Goal: Communication & Community: Answer question/provide support

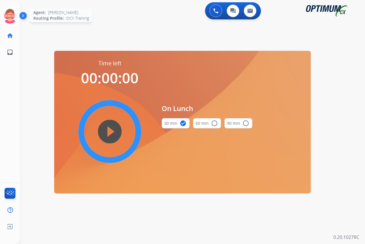
click at [9, 12] on icon at bounding box center [10, 16] width 19 height 19
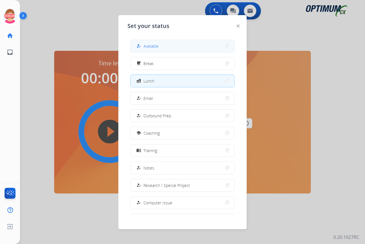
click at [152, 47] on span "Available" at bounding box center [151, 46] width 15 height 6
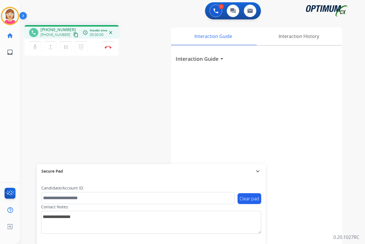
click at [17, 78] on div "[PERSON_NAME] Edit Avatar Agent: [PERSON_NAME] Profile: OCX Training home Home …" at bounding box center [10, 122] width 20 height 244
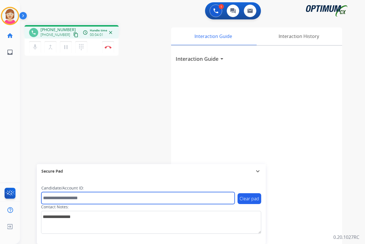
click at [53, 199] on input "text" at bounding box center [138, 198] width 194 height 12
type input "*******"
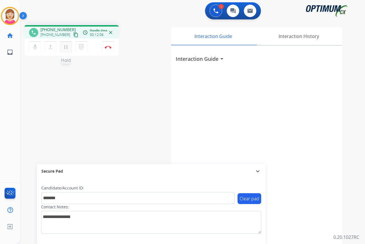
click at [66, 48] on mat-icon "pause" at bounding box center [66, 47] width 7 height 7
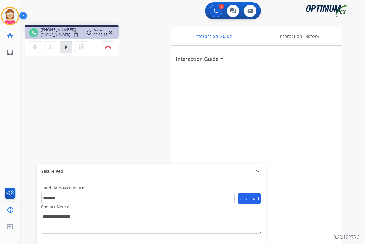
click at [13, 102] on div "[PERSON_NAME] Edit Avatar Agent: [PERSON_NAME] Profile: OCX Training home Home …" at bounding box center [10, 122] width 20 height 244
click at [66, 46] on mat-icon "play_arrow" at bounding box center [66, 47] width 7 height 7
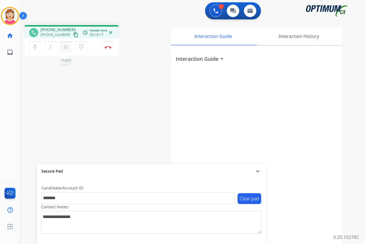
click at [66, 47] on mat-icon "pause" at bounding box center [66, 47] width 7 height 7
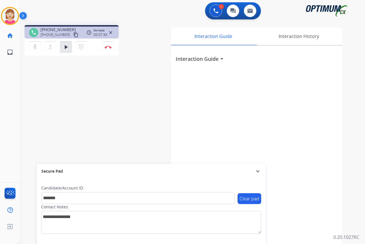
click at [19, 80] on div "[PERSON_NAME] Edit Avatar Agent: [PERSON_NAME] Profile: OCX Training home Home …" at bounding box center [10, 122] width 20 height 244
click at [67, 47] on mat-icon "play_arrow" at bounding box center [66, 47] width 7 height 7
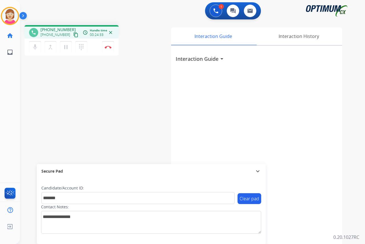
click at [16, 83] on div "[PERSON_NAME] Edit Avatar Agent: [PERSON_NAME] Profile: OCX Training home Home …" at bounding box center [10, 122] width 20 height 244
click at [109, 46] on img at bounding box center [108, 47] width 7 height 3
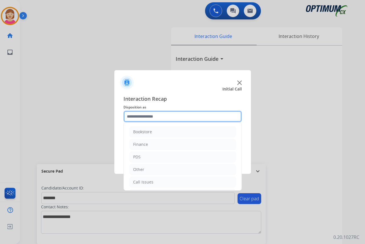
click at [136, 117] on input "text" at bounding box center [183, 116] width 118 height 11
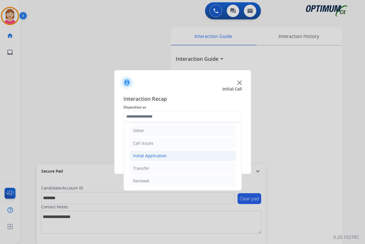
click at [152, 156] on div "Initial Application" at bounding box center [150, 156] width 34 height 6
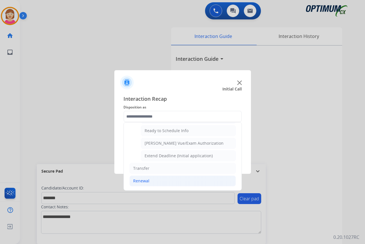
click at [137, 182] on div "Renewal" at bounding box center [141, 181] width 16 height 6
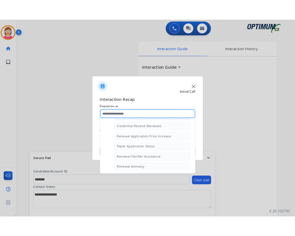
scroll to position [192, 0]
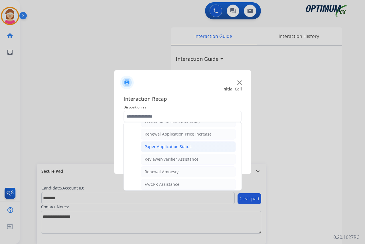
click at [173, 147] on div "Paper Application Status" at bounding box center [168, 147] width 47 height 6
type input "**********"
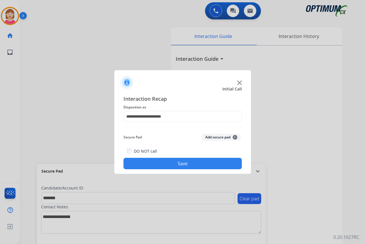
click at [235, 137] on span "+" at bounding box center [235, 137] width 5 height 5
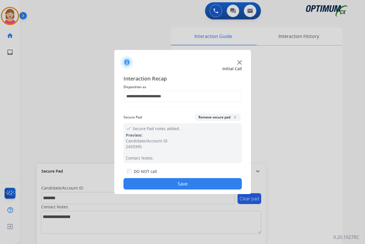
click at [153, 184] on button "Save" at bounding box center [183, 183] width 118 height 11
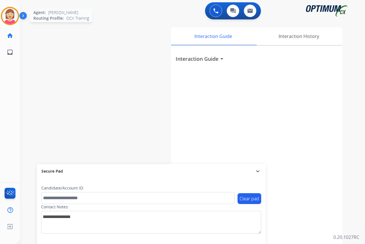
click at [8, 15] on img at bounding box center [10, 16] width 16 height 16
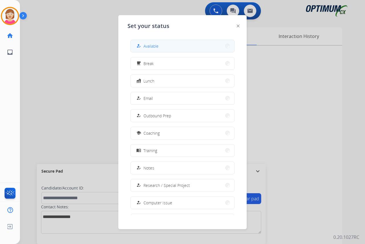
click at [152, 45] on span "Available" at bounding box center [151, 46] width 15 height 6
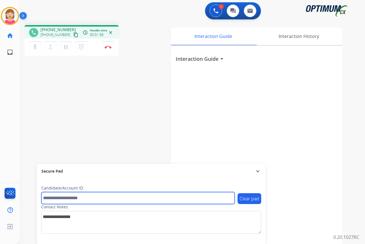
drag, startPoint x: 50, startPoint y: 198, endPoint x: 59, endPoint y: 195, distance: 8.7
click at [50, 198] on input "text" at bounding box center [138, 198] width 194 height 12
click at [71, 197] on input "**********" at bounding box center [138, 198] width 194 height 12
type input "**********"
drag, startPoint x: 87, startPoint y: 199, endPoint x: 37, endPoint y: 196, distance: 50.4
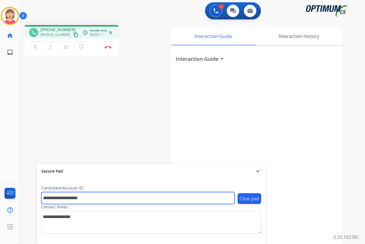
click at [39, 200] on div "**********" at bounding box center [151, 211] width 229 height 66
click at [55, 199] on input "text" at bounding box center [138, 198] width 194 height 12
type input "*******"
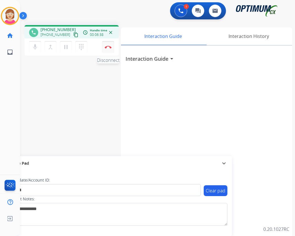
click at [109, 47] on img at bounding box center [108, 47] width 7 height 3
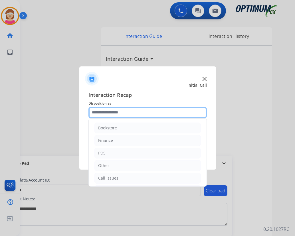
click at [104, 112] on input "text" at bounding box center [148, 112] width 118 height 11
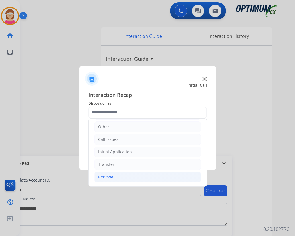
click at [115, 177] on li "Renewal" at bounding box center [148, 177] width 107 height 11
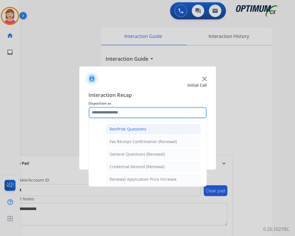
scroll to position [153, 0]
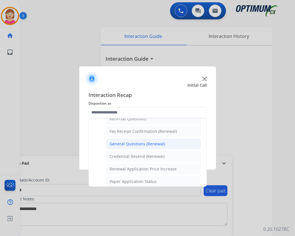
click at [129, 144] on div "General Questions (Renewal)" at bounding box center [137, 144] width 55 height 6
type input "**********"
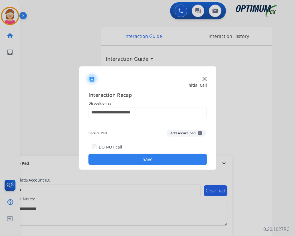
click at [200, 132] on span "+" at bounding box center [200, 133] width 5 height 5
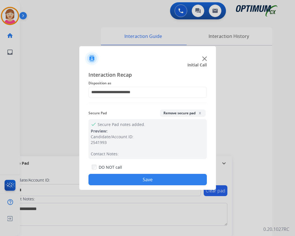
click at [115, 178] on button "Save" at bounding box center [148, 179] width 118 height 11
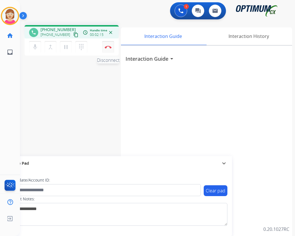
click at [107, 47] on img at bounding box center [108, 47] width 7 height 3
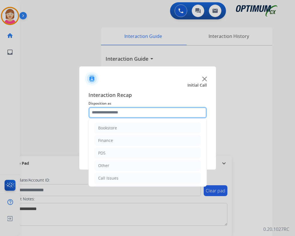
drag, startPoint x: 104, startPoint y: 111, endPoint x: 108, endPoint y: 111, distance: 4.6
click at [106, 111] on input "text" at bounding box center [148, 112] width 118 height 11
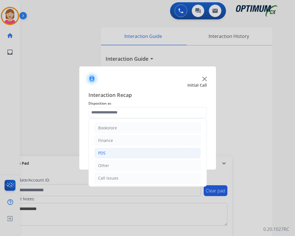
click at [108, 154] on li "PDS" at bounding box center [148, 153] width 107 height 11
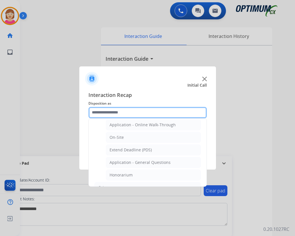
scroll to position [143, 0]
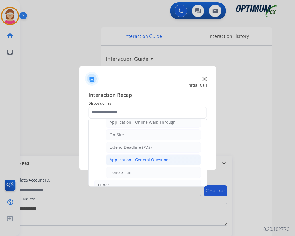
click at [136, 160] on div "Application - General Questions" at bounding box center [140, 160] width 61 height 6
type input "**********"
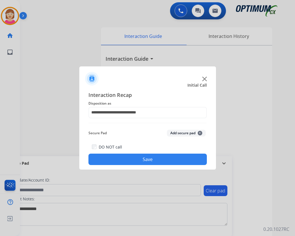
drag, startPoint x: 136, startPoint y: 160, endPoint x: 127, endPoint y: 75, distance: 86.1
click at [127, 75] on div at bounding box center [147, 77] width 137 height 20
click at [199, 132] on span "+" at bounding box center [200, 133] width 5 height 5
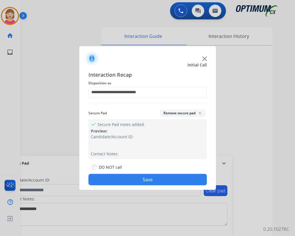
click at [111, 175] on button "Save" at bounding box center [148, 179] width 118 height 11
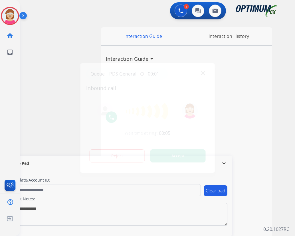
drag, startPoint x: 22, startPoint y: 231, endPoint x: 20, endPoint y: 229, distance: 3.3
click at [22, 231] on div at bounding box center [147, 118] width 295 height 236
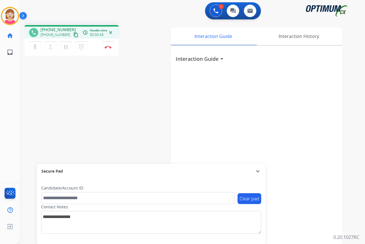
click at [15, 97] on div "[PERSON_NAME] Edit Avatar Agent: [PERSON_NAME] Profile: OCX Training home Home …" at bounding box center [10, 122] width 20 height 244
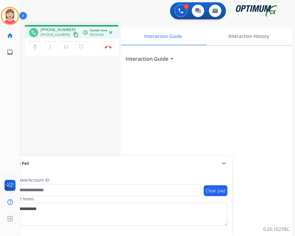
click at [6, 108] on div "[PERSON_NAME] Edit Avatar Agent: [PERSON_NAME] Profile: OCX Training home Home …" at bounding box center [10, 118] width 20 height 236
click at [6, 79] on div "[PERSON_NAME] Edit Avatar Agent: [PERSON_NAME] Profile: OCX Training home Home …" at bounding box center [10, 118] width 20 height 236
click at [108, 47] on img at bounding box center [108, 47] width 7 height 3
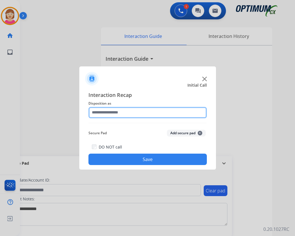
click at [102, 111] on input "text" at bounding box center [148, 112] width 118 height 11
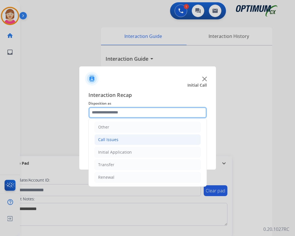
scroll to position [39, 0]
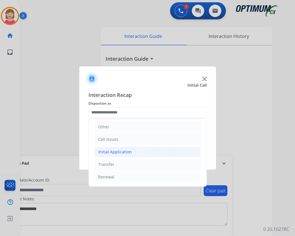
click at [121, 153] on div "Initial Application" at bounding box center [115, 152] width 34 height 6
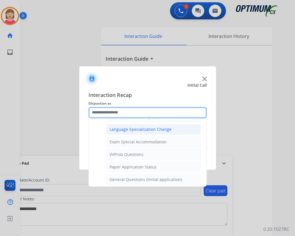
scroll to position [296, 0]
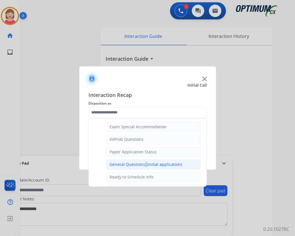
click at [143, 165] on div "General Questions (Initial application)" at bounding box center [146, 165] width 73 height 6
type input "**********"
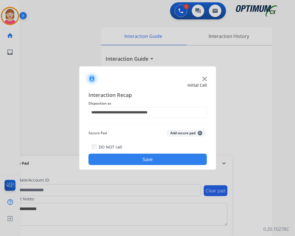
click at [201, 134] on span "+" at bounding box center [200, 133] width 5 height 5
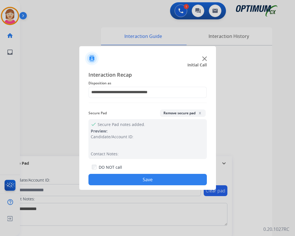
drag, startPoint x: 118, startPoint y: 178, endPoint x: 115, endPoint y: 175, distance: 3.6
click at [116, 177] on button "Save" at bounding box center [148, 179] width 118 height 11
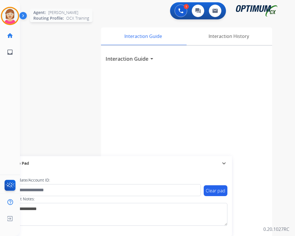
click at [11, 13] on img at bounding box center [10, 16] width 16 height 16
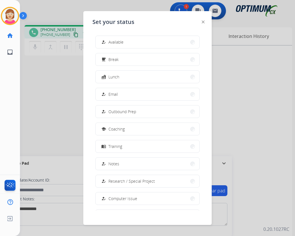
click at [54, 105] on div at bounding box center [147, 118] width 295 height 236
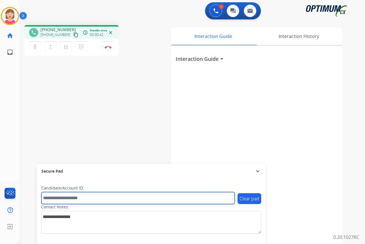
click at [53, 198] on input "text" at bounding box center [138, 198] width 194 height 12
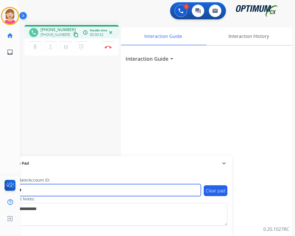
type input "*******"
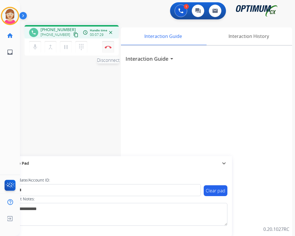
click at [109, 47] on img at bounding box center [108, 47] width 7 height 3
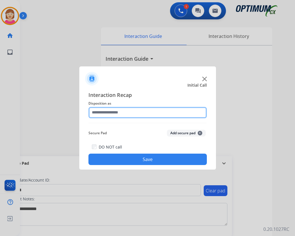
click at [100, 111] on input "text" at bounding box center [148, 112] width 118 height 11
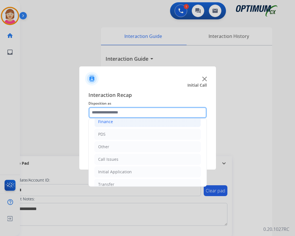
scroll to position [39, 0]
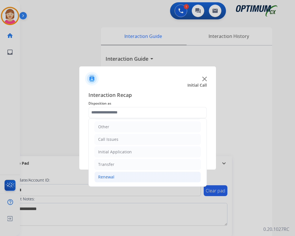
click at [108, 176] on div "Renewal" at bounding box center [106, 177] width 16 height 6
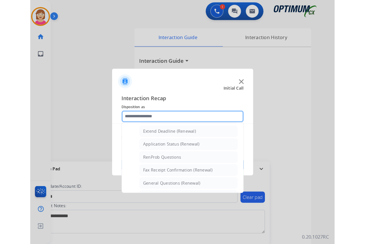
scroll to position [153, 0]
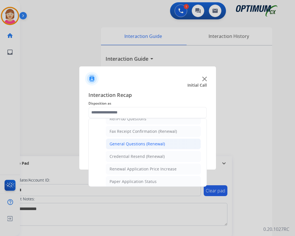
click at [131, 144] on div "General Questions (Renewal)" at bounding box center [137, 144] width 55 height 6
type input "**********"
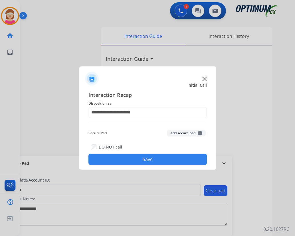
click at [200, 132] on span "+" at bounding box center [200, 133] width 5 height 5
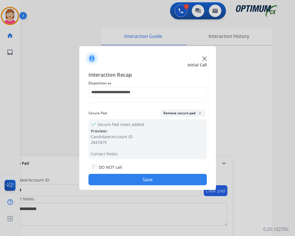
click at [111, 178] on button "Save" at bounding box center [148, 179] width 118 height 11
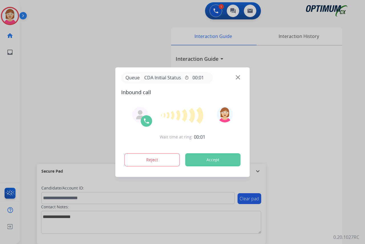
click at [10, 116] on div at bounding box center [182, 122] width 365 height 244
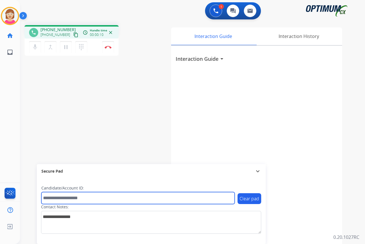
drag, startPoint x: 51, startPoint y: 200, endPoint x: 50, endPoint y: 197, distance: 3.7
click at [50, 197] on input "text" at bounding box center [138, 198] width 194 height 12
type input "*******"
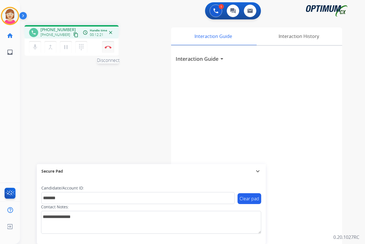
click at [109, 46] on img at bounding box center [108, 47] width 7 height 3
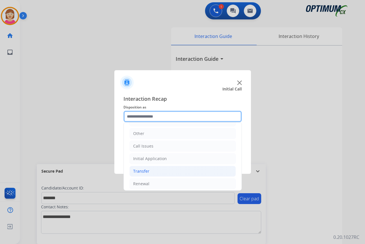
scroll to position [39, 0]
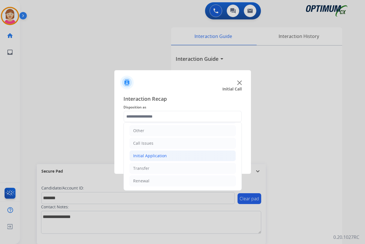
click at [156, 155] on div "Initial Application" at bounding box center [150, 156] width 34 height 6
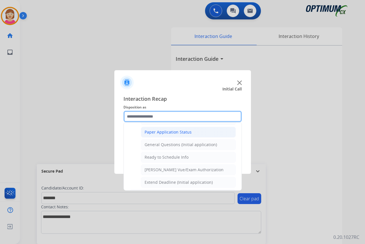
scroll to position [324, 0]
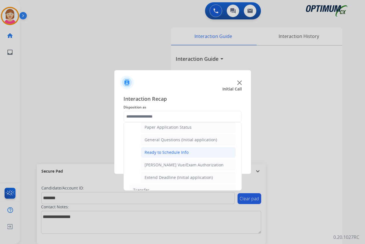
click at [164, 153] on div "Ready to Schedule Info" at bounding box center [167, 153] width 44 height 6
type input "**********"
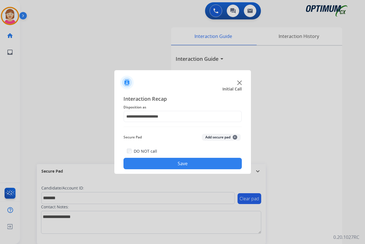
click at [235, 138] on span "+" at bounding box center [235, 137] width 5 height 5
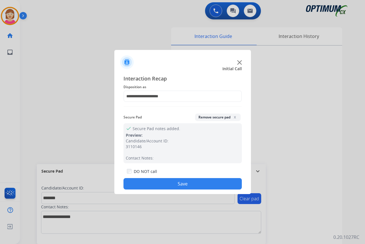
click at [146, 186] on button "Save" at bounding box center [183, 183] width 118 height 11
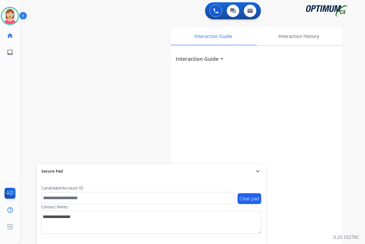
click at [16, 93] on div "[PERSON_NAME] Available Edit Avatar Agent: [PERSON_NAME] Profile: OCX Training …" at bounding box center [10, 122] width 20 height 244
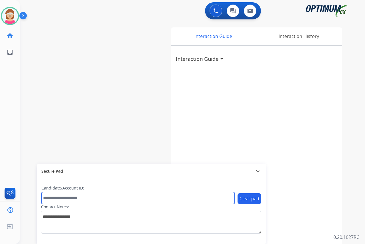
click at [55, 197] on input "text" at bounding box center [138, 198] width 194 height 12
type input "*******"
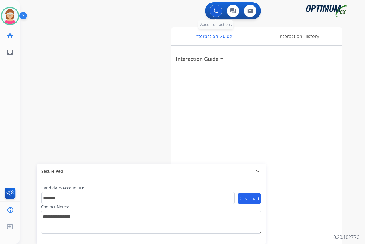
click at [216, 11] on img at bounding box center [216, 10] width 5 height 5
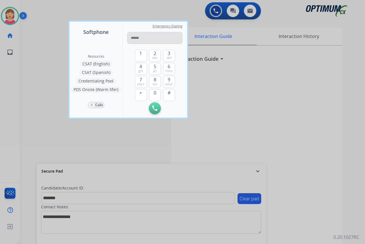
drag, startPoint x: 216, startPoint y: 11, endPoint x: 135, endPoint y: 38, distance: 85.5
click at [135, 38] on input "tel" at bounding box center [154, 38] width 55 height 12
click at [137, 37] on input "**********" at bounding box center [154, 38] width 55 height 12
type input "**********"
click at [154, 105] on button "Initiate Call" at bounding box center [155, 108] width 12 height 12
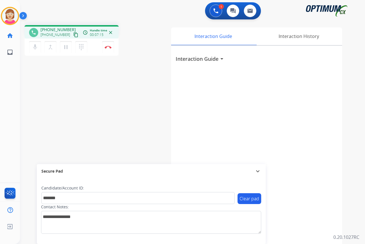
click at [10, 68] on div "[PERSON_NAME] Edit Avatar Agent: [PERSON_NAME] Profile: OCX Training home Home …" at bounding box center [10, 122] width 20 height 244
click at [107, 46] on img at bounding box center [108, 47] width 7 height 3
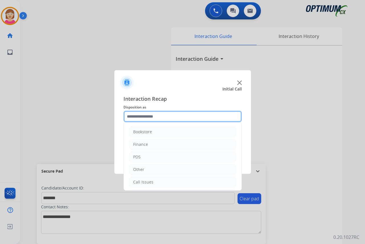
click at [134, 118] on input "text" at bounding box center [183, 116] width 118 height 11
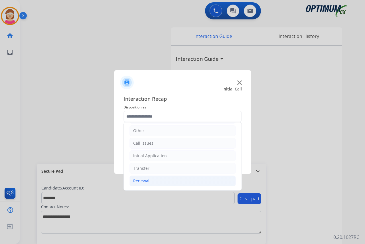
click at [144, 181] on div "Renewal" at bounding box center [141, 181] width 16 height 6
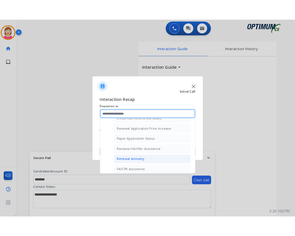
scroll to position [182, 0]
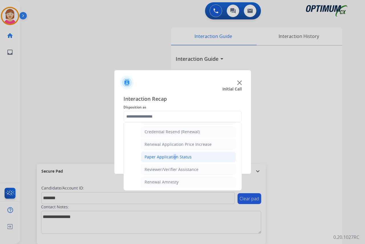
click at [172, 156] on div "Paper Application Status" at bounding box center [168, 157] width 47 height 6
type input "**********"
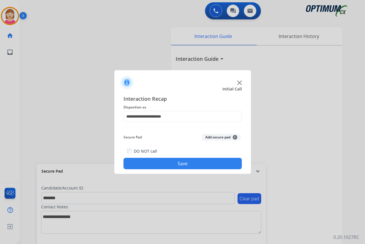
click at [234, 136] on span "+" at bounding box center [235, 137] width 5 height 5
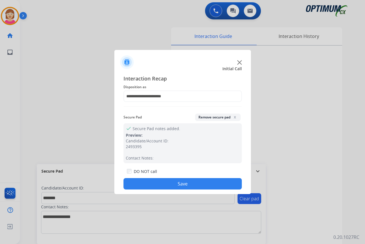
click at [146, 184] on button "Save" at bounding box center [183, 183] width 118 height 11
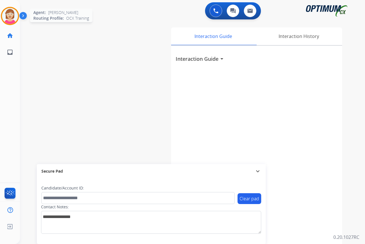
click at [10, 17] on img at bounding box center [10, 16] width 16 height 16
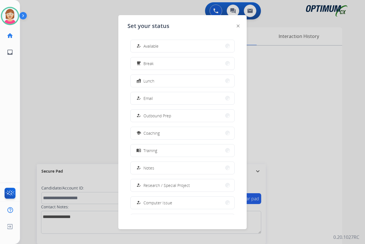
click at [69, 73] on div at bounding box center [182, 122] width 365 height 244
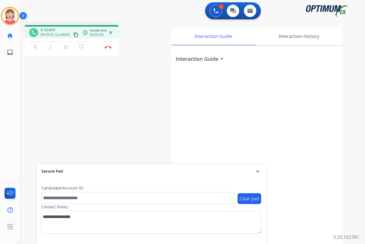
click at [12, 91] on div "[PERSON_NAME] Edit Avatar Agent: [PERSON_NAME] Profile: OCX Training home Home …" at bounding box center [10, 122] width 20 height 244
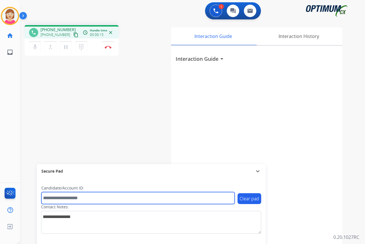
click at [53, 197] on input "text" at bounding box center [138, 198] width 194 height 12
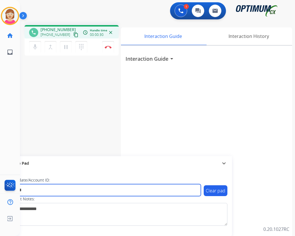
type input "*******"
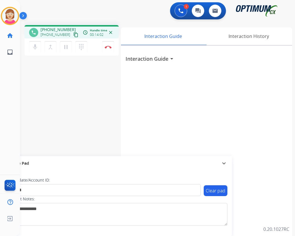
click at [30, 91] on div "phone [PHONE_NUMBER] [PHONE_NUMBER] content_copy access_time Call metrics Queue…" at bounding box center [151, 140] width 262 height 238
click at [110, 47] on img at bounding box center [108, 47] width 7 height 3
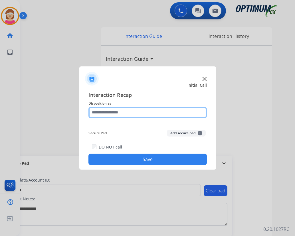
drag, startPoint x: 110, startPoint y: 47, endPoint x: 101, endPoint y: 109, distance: 62.3
click at [101, 109] on input "text" at bounding box center [148, 112] width 118 height 11
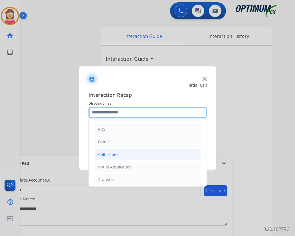
scroll to position [39, 0]
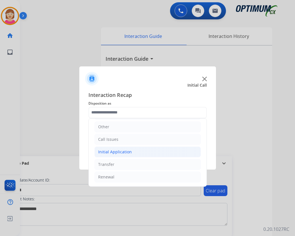
click at [121, 150] on div "Initial Application" at bounding box center [115, 152] width 34 height 6
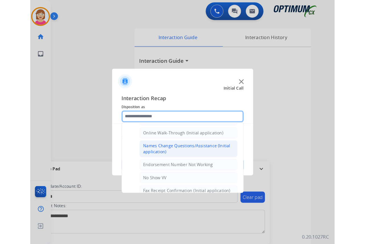
scroll to position [124, 0]
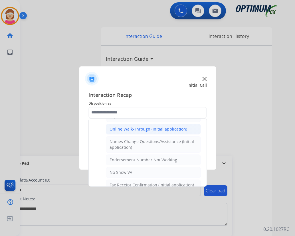
click at [124, 130] on div "Online Walk-Through (Initial application)" at bounding box center [149, 129] width 78 height 6
type input "**********"
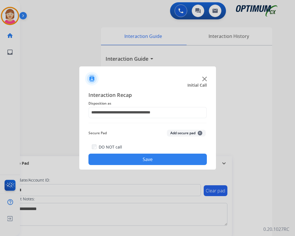
click at [200, 133] on span "+" at bounding box center [200, 133] width 5 height 5
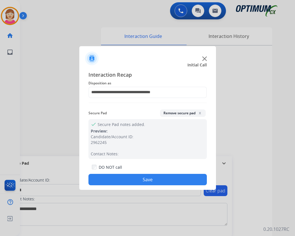
click at [124, 178] on button "Save" at bounding box center [148, 179] width 118 height 11
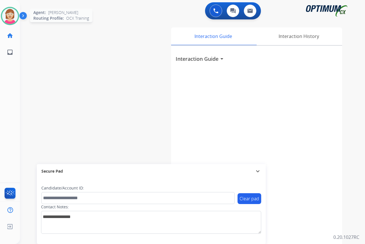
click at [11, 15] on img at bounding box center [10, 16] width 16 height 16
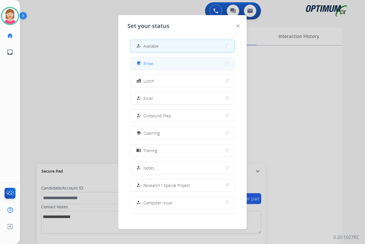
click at [168, 61] on button "free_breakfast Break" at bounding box center [183, 63] width 104 height 12
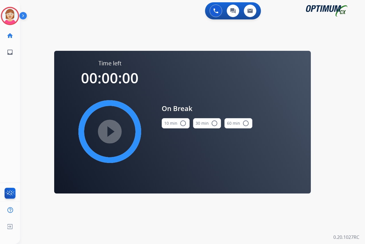
click at [183, 123] on mat-icon "radio_button_unchecked" at bounding box center [183, 123] width 7 height 7
click at [109, 131] on mat-icon "play_circle_filled" at bounding box center [110, 131] width 7 height 7
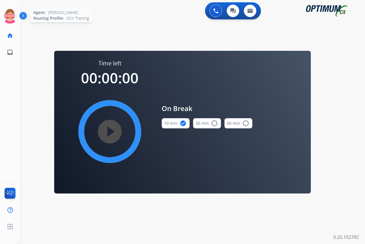
click at [9, 10] on icon at bounding box center [10, 16] width 19 height 19
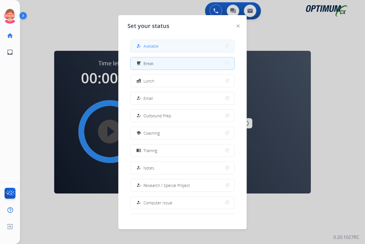
click at [148, 45] on span "Available" at bounding box center [151, 46] width 15 height 6
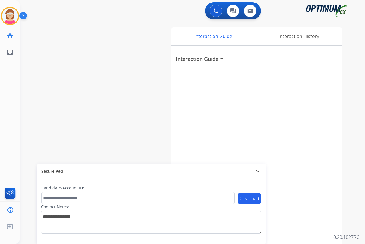
click at [19, 107] on div "[PERSON_NAME] Available Edit Avatar Agent: [PERSON_NAME] Profile: OCX Training …" at bounding box center [10, 122] width 20 height 244
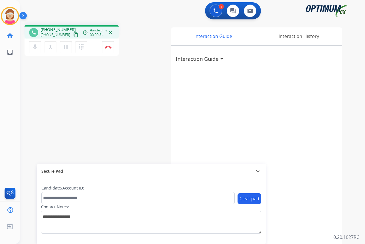
click at [17, 87] on div "[PERSON_NAME] Edit Avatar Agent: [PERSON_NAME] Profile: OCX Training home Home …" at bounding box center [10, 122] width 20 height 244
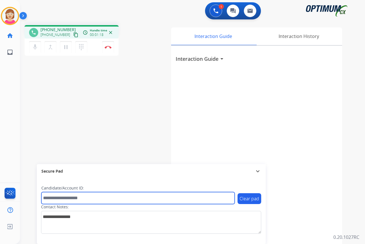
click at [50, 196] on input "text" at bounding box center [138, 198] width 194 height 12
type input "**********"
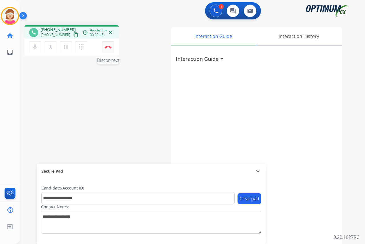
click at [108, 48] on img at bounding box center [108, 47] width 7 height 3
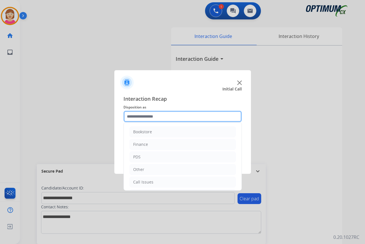
click at [134, 116] on input "text" at bounding box center [183, 116] width 118 height 11
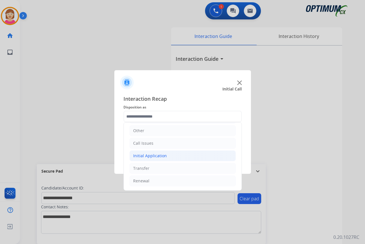
click at [150, 154] on div "Initial Application" at bounding box center [150, 156] width 34 height 6
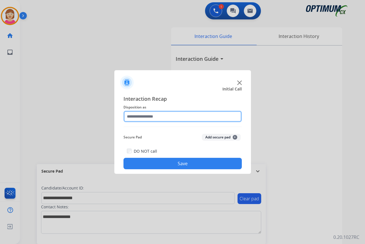
click at [166, 113] on input "text" at bounding box center [183, 116] width 118 height 11
click at [163, 115] on input "text" at bounding box center [183, 116] width 118 height 11
click at [166, 118] on input "text" at bounding box center [183, 116] width 118 height 11
click at [151, 116] on input "text" at bounding box center [183, 116] width 118 height 11
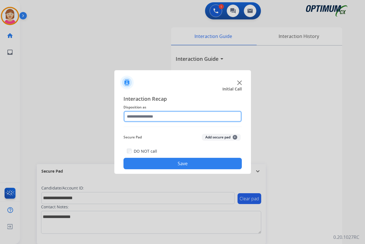
drag, startPoint x: 151, startPoint y: 116, endPoint x: 172, endPoint y: 106, distance: 23.4
click at [151, 117] on input "text" at bounding box center [183, 116] width 118 height 11
click at [134, 117] on input "text" at bounding box center [183, 116] width 118 height 11
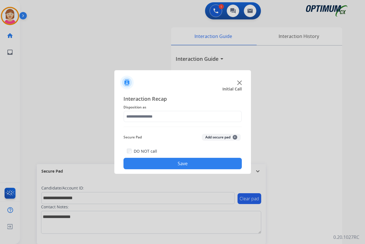
click at [92, 110] on div at bounding box center [182, 122] width 365 height 244
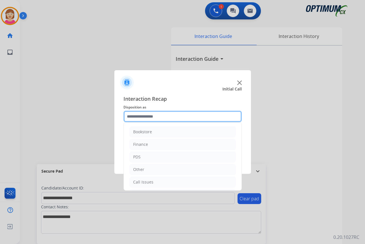
click at [138, 117] on input "text" at bounding box center [183, 116] width 118 height 11
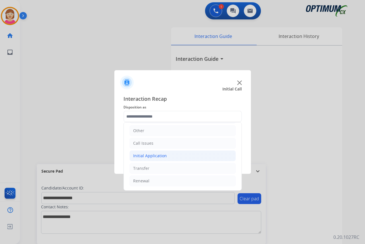
click at [152, 156] on div "Initial Application" at bounding box center [150, 156] width 34 height 6
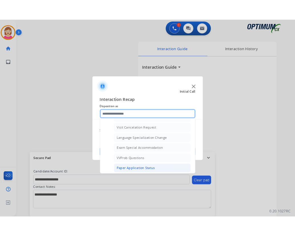
scroll to position [296, 0]
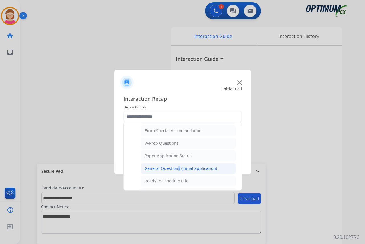
click at [174, 165] on li "General Questions (Initial application)" at bounding box center [188, 168] width 95 height 11
type input "**********"
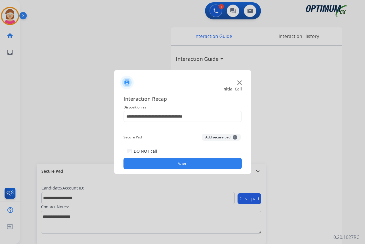
click at [236, 137] on span "+" at bounding box center [235, 137] width 5 height 5
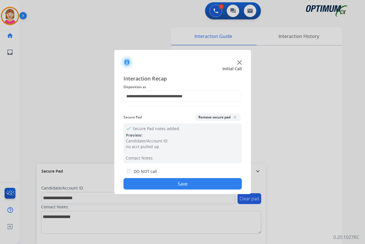
click at [163, 179] on button "Save" at bounding box center [183, 183] width 118 height 11
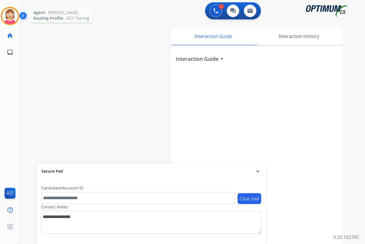
click at [10, 14] on img at bounding box center [10, 16] width 16 height 16
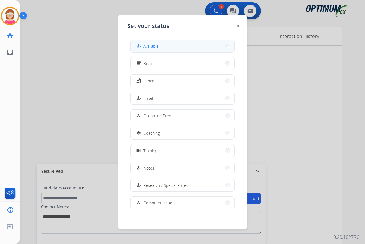
click at [154, 45] on span "Available" at bounding box center [151, 46] width 15 height 6
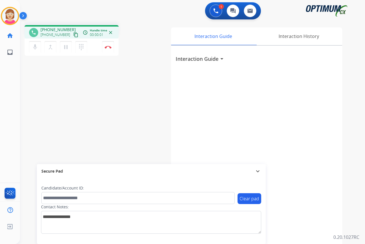
drag, startPoint x: 13, startPoint y: 94, endPoint x: 20, endPoint y: 95, distance: 6.9
click at [20, 95] on div "[PERSON_NAME] Edit Avatar Agent: [PERSON_NAME] Profile: OCX Training home Home …" at bounding box center [10, 122] width 20 height 244
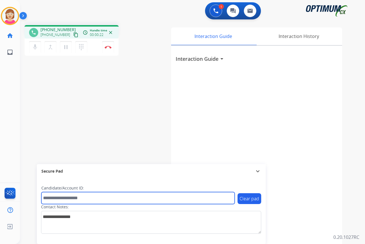
click at [53, 199] on input "text" at bounding box center [138, 198] width 194 height 12
click at [53, 197] on input "text" at bounding box center [138, 198] width 194 height 12
type input "*******"
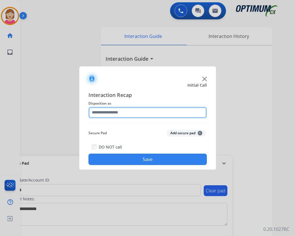
click at [96, 113] on input "text" at bounding box center [148, 112] width 118 height 11
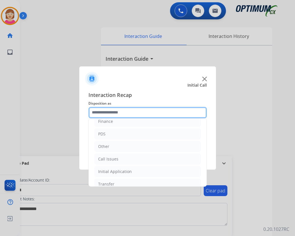
scroll to position [39, 0]
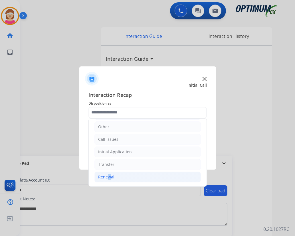
click at [106, 178] on div "Renewal" at bounding box center [106, 177] width 16 height 6
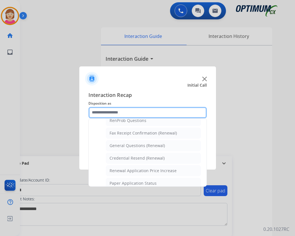
scroll to position [153, 0]
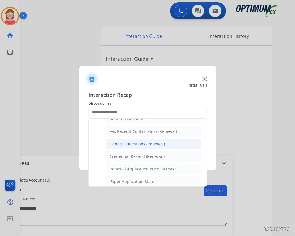
click at [126, 144] on div "General Questions (Renewal)" at bounding box center [137, 144] width 55 height 6
type input "**********"
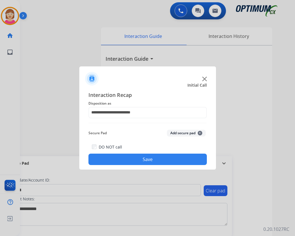
click at [202, 132] on button "Add secure pad +" at bounding box center [186, 133] width 39 height 7
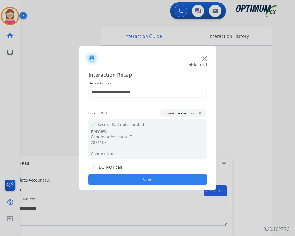
click at [143, 179] on button "Save" at bounding box center [148, 179] width 118 height 11
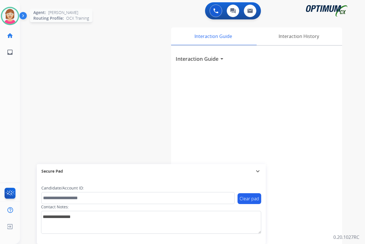
click at [6, 15] on img at bounding box center [10, 16] width 16 height 16
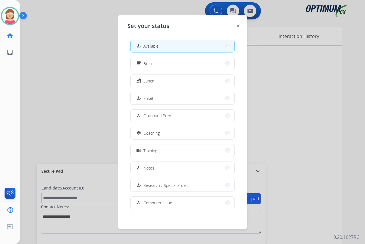
drag, startPoint x: 157, startPoint y: 65, endPoint x: 155, endPoint y: 58, distance: 8.0
click at [156, 62] on button "free_breakfast Break" at bounding box center [183, 63] width 104 height 12
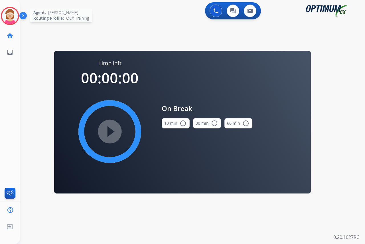
click at [12, 15] on img at bounding box center [10, 16] width 16 height 16
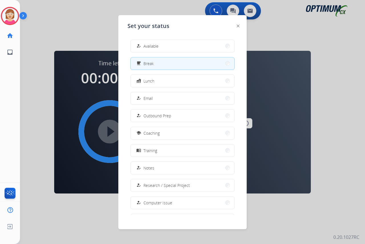
click at [158, 44] on span "Available" at bounding box center [151, 46] width 15 height 6
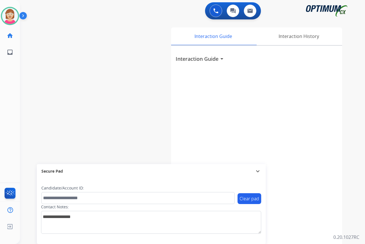
click at [15, 97] on div "[PERSON_NAME] Available Edit Avatar Agent: [PERSON_NAME] Profile: OCX Training …" at bounding box center [10, 122] width 20 height 244
click at [9, 73] on div at bounding box center [182, 122] width 365 height 244
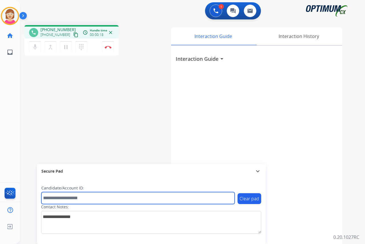
click at [51, 199] on input "text" at bounding box center [138, 198] width 194 height 12
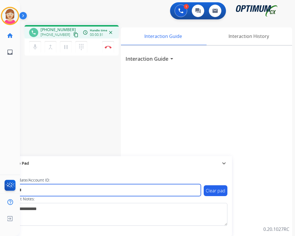
type input "*******"
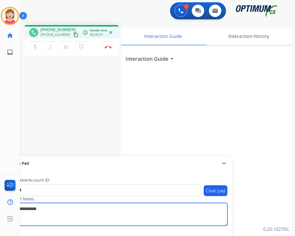
click at [103, 219] on textarea at bounding box center [117, 214] width 220 height 23
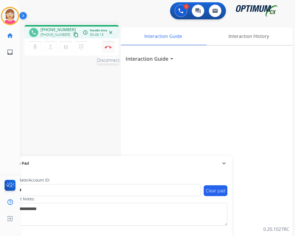
click at [109, 47] on img at bounding box center [108, 47] width 7 height 3
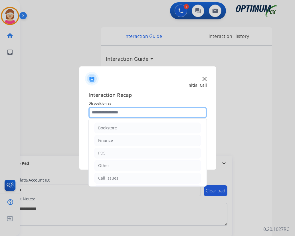
drag, startPoint x: 109, startPoint y: 47, endPoint x: 96, endPoint y: 109, distance: 63.6
click at [96, 109] on input "text" at bounding box center [148, 112] width 118 height 11
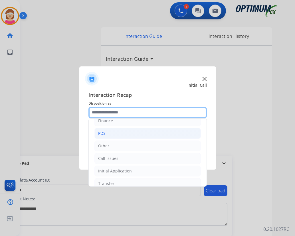
scroll to position [39, 0]
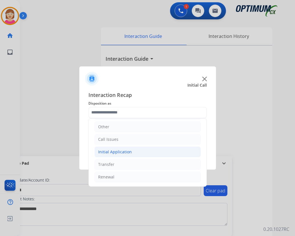
click at [118, 152] on div "Initial Application" at bounding box center [115, 152] width 34 height 6
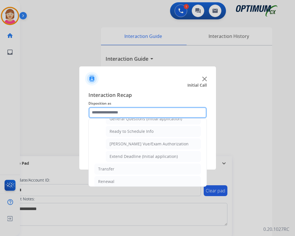
scroll to position [346, 0]
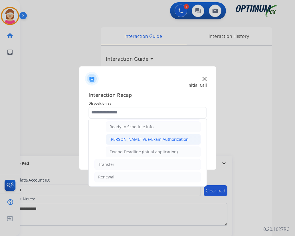
click at [122, 138] on div "[PERSON_NAME] Vue/Exam Authorization" at bounding box center [149, 140] width 79 height 6
type input "**********"
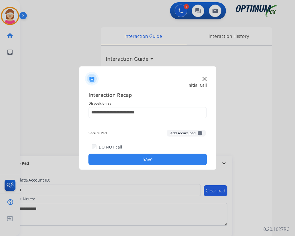
click at [201, 132] on span "+" at bounding box center [200, 133] width 5 height 5
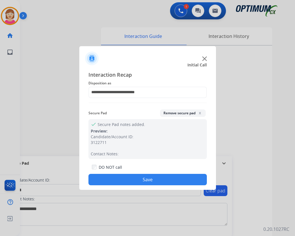
click at [118, 180] on button "Save" at bounding box center [148, 179] width 118 height 11
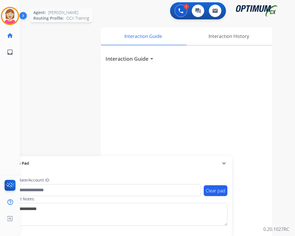
click at [8, 17] on img at bounding box center [10, 16] width 16 height 16
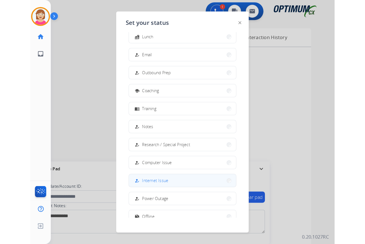
scroll to position [54, 0]
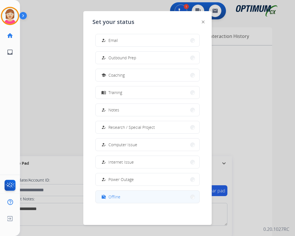
click at [118, 196] on span "Offline" at bounding box center [115, 197] width 12 height 6
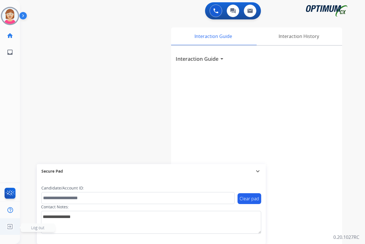
click at [36, 228] on span "Log out" at bounding box center [37, 227] width 13 height 5
